Goal: Transaction & Acquisition: Subscribe to service/newsletter

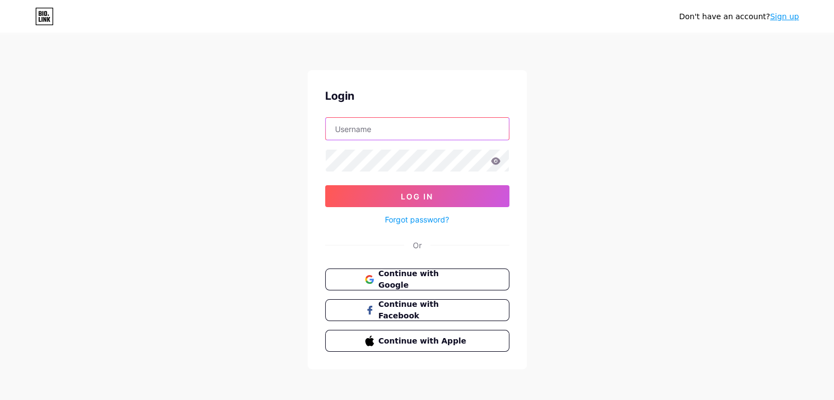
click at [388, 125] on input "text" at bounding box center [417, 129] width 183 height 22
type input "[EMAIL_ADDRESS][DOMAIN_NAME]"
click at [492, 158] on icon at bounding box center [496, 161] width 10 height 8
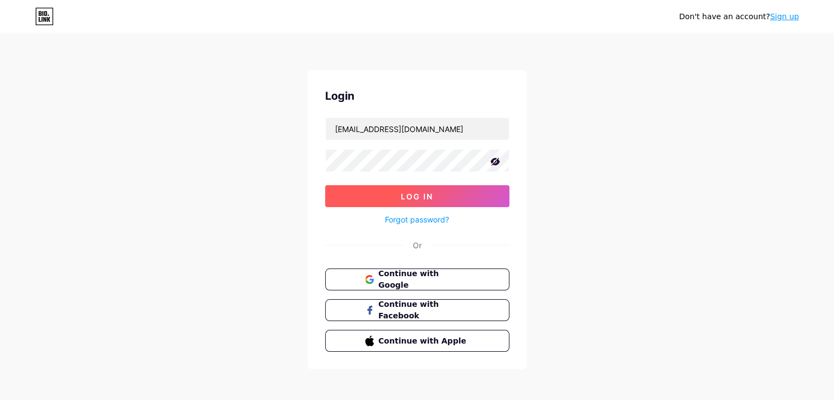
click at [415, 198] on span "Log In" at bounding box center [417, 196] width 32 height 9
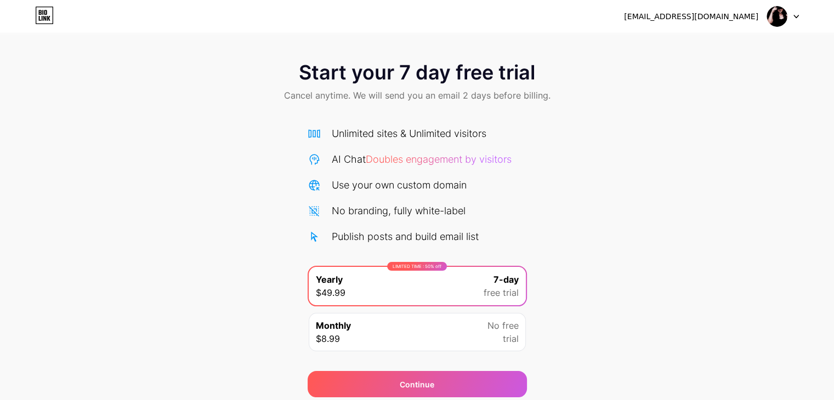
click at [800, 16] on div "[EMAIL_ADDRESS][DOMAIN_NAME] Logout" at bounding box center [417, 17] width 834 height 20
click at [790, 16] on div at bounding box center [783, 17] width 32 height 20
click at [651, 202] on div "Start your 7 day free trial Cancel anytime. We will send you an email 2 days be…" at bounding box center [417, 223] width 834 height 347
click at [44, 15] on icon at bounding box center [44, 16] width 19 height 18
click at [776, 10] on img at bounding box center [776, 16] width 21 height 21
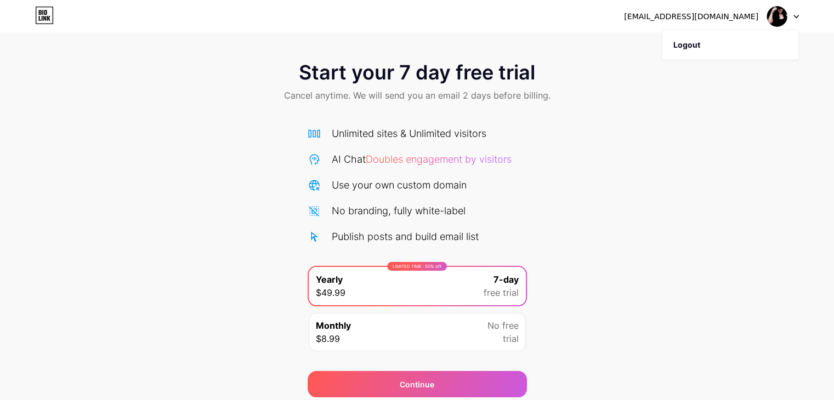
click at [713, 16] on div "[EMAIL_ADDRESS][DOMAIN_NAME]" at bounding box center [691, 17] width 134 height 12
click at [686, 44] on li "Logout" at bounding box center [730, 45] width 136 height 30
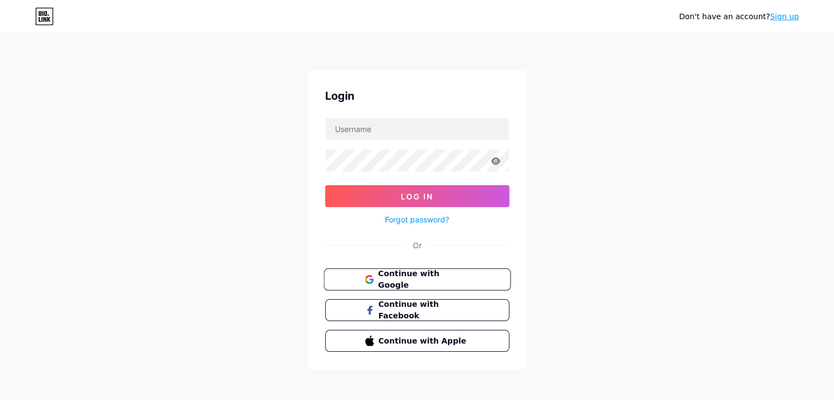
click at [397, 275] on span "Continue with Google" at bounding box center [424, 280] width 92 height 24
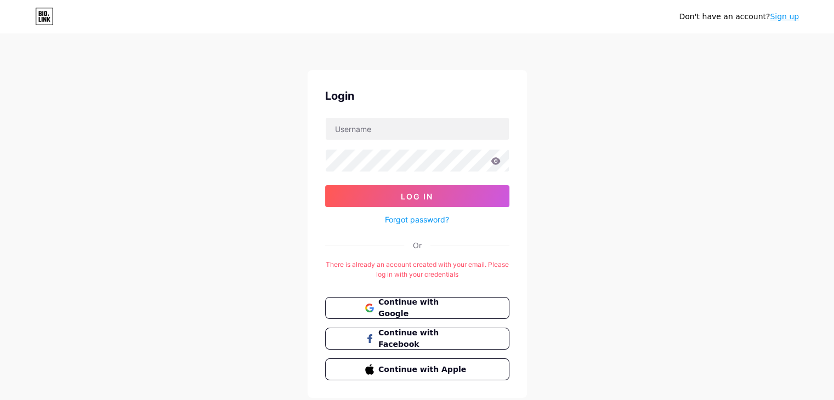
click at [417, 270] on div "There is already an account created with your email. Please log in with your cr…" at bounding box center [417, 270] width 184 height 20
click at [377, 122] on input "text" at bounding box center [417, 129] width 183 height 22
type input "[EMAIL_ADDRESS][DOMAIN_NAME]"
click at [376, 207] on div "Forgot password?" at bounding box center [417, 216] width 184 height 19
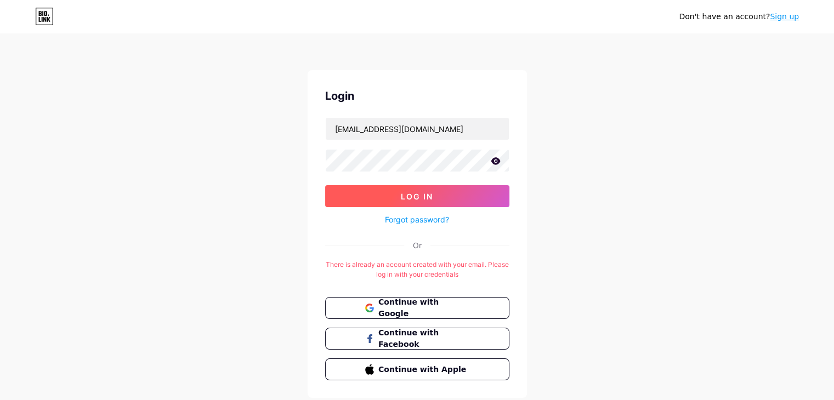
click at [377, 197] on button "Log In" at bounding box center [417, 196] width 184 height 22
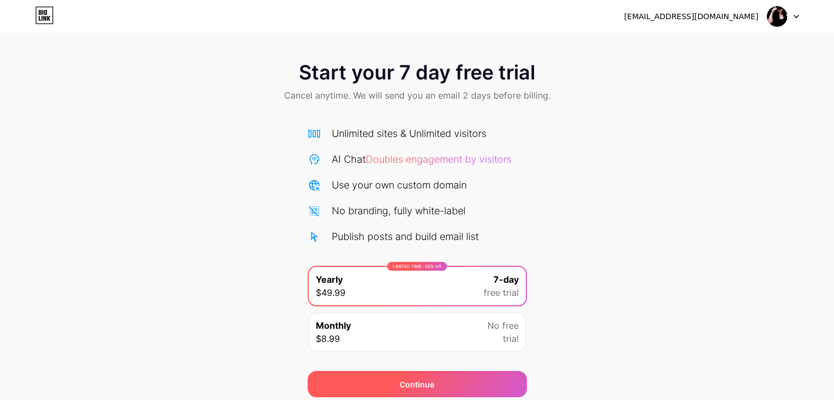
click at [398, 386] on div "Continue" at bounding box center [416, 384] width 219 height 26
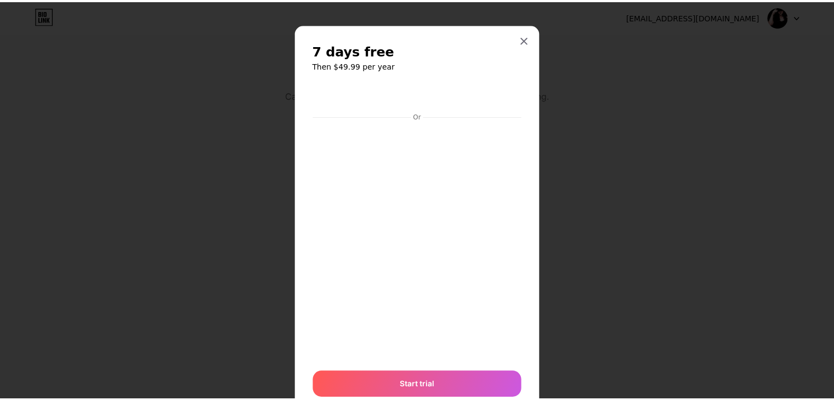
scroll to position [41, 0]
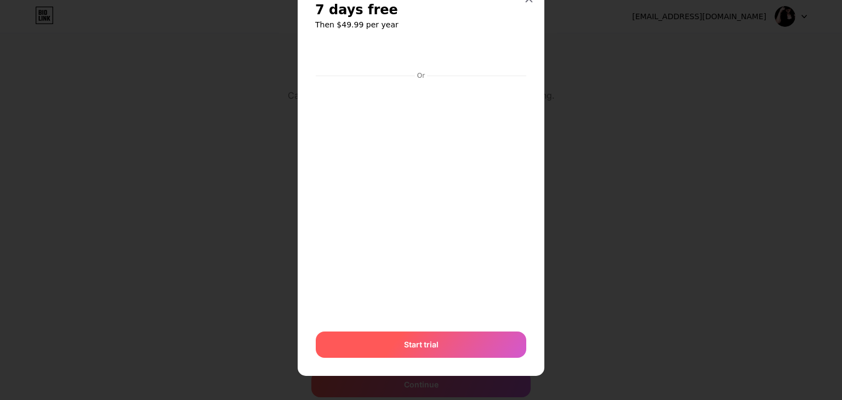
click at [413, 343] on span "Start trial" at bounding box center [421, 345] width 35 height 12
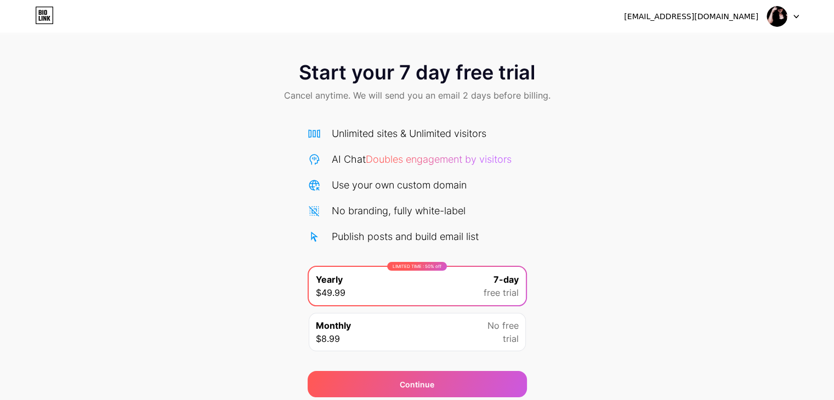
click at [794, 18] on icon at bounding box center [795, 17] width 5 height 4
click at [769, 14] on img at bounding box center [776, 16] width 21 height 21
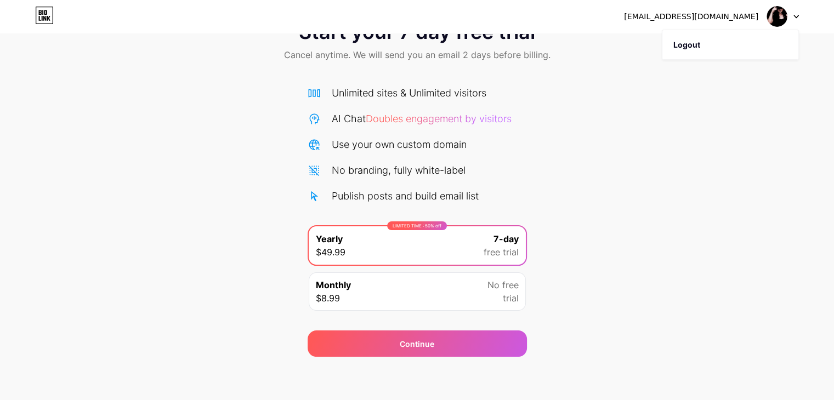
click at [42, 17] on icon at bounding box center [42, 18] width 1 height 5
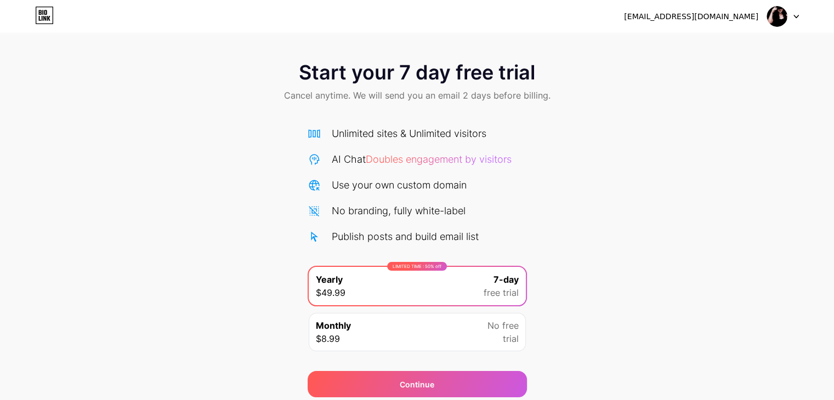
click at [42, 17] on icon at bounding box center [42, 18] width 1 height 5
click at [429, 327] on div "Monthly $8.99 No free trial" at bounding box center [417, 332] width 217 height 38
